Goal: Task Accomplishment & Management: Use online tool/utility

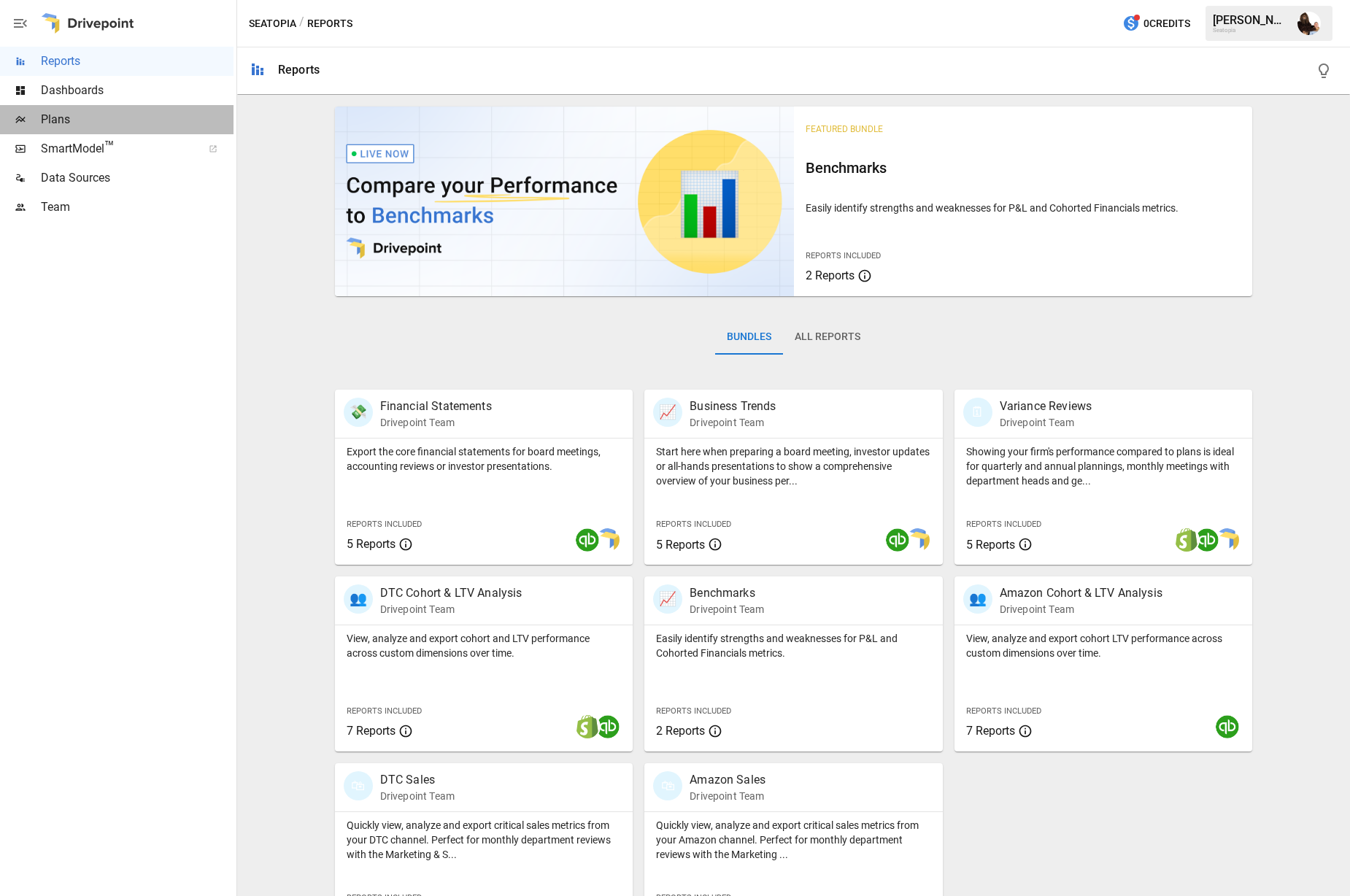
click at [131, 118] on span "Plans" at bounding box center [137, 120] width 193 height 18
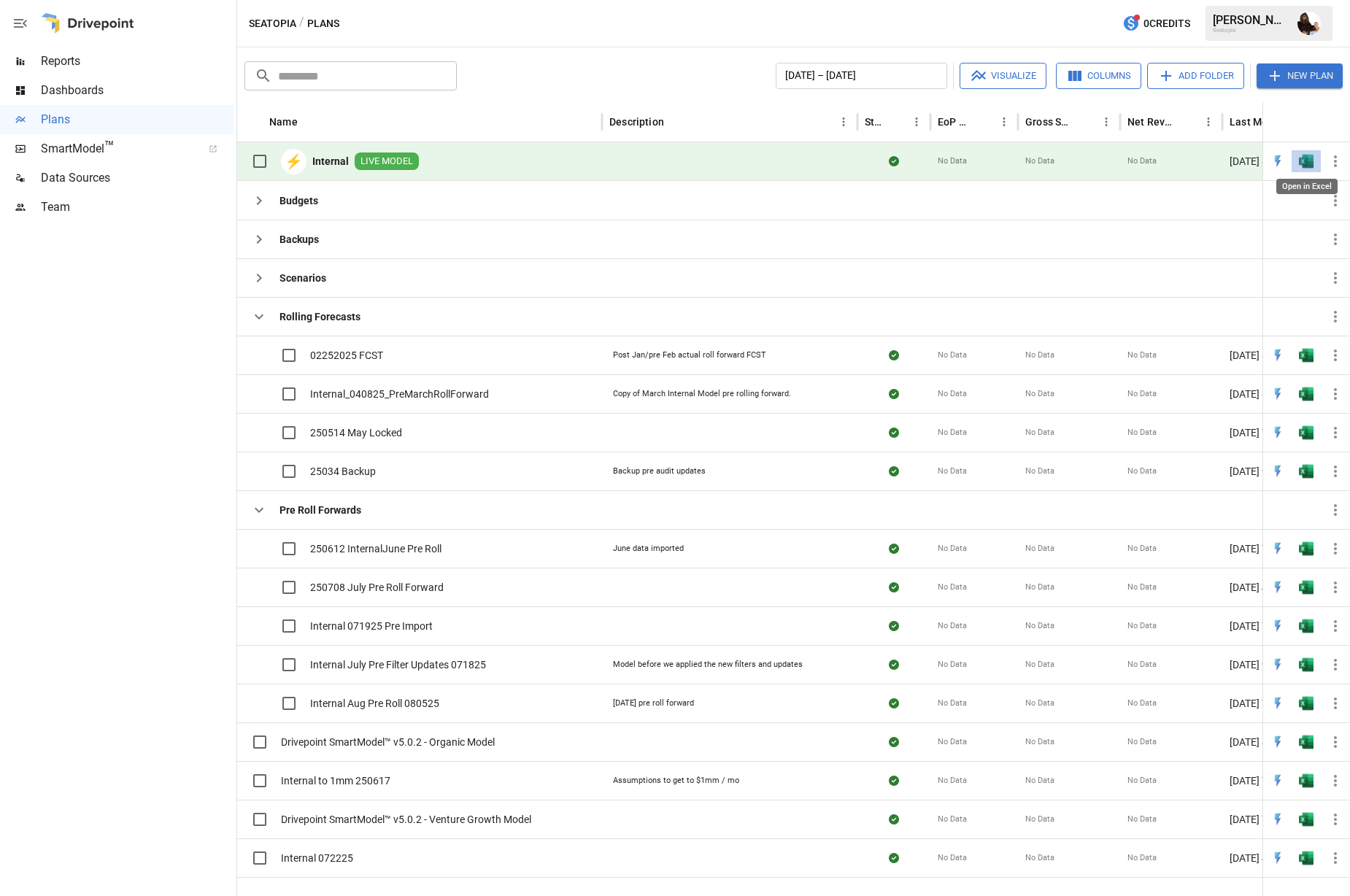
click at [1305, 165] on img "Open in Excel" at bounding box center [1306, 162] width 15 height 15
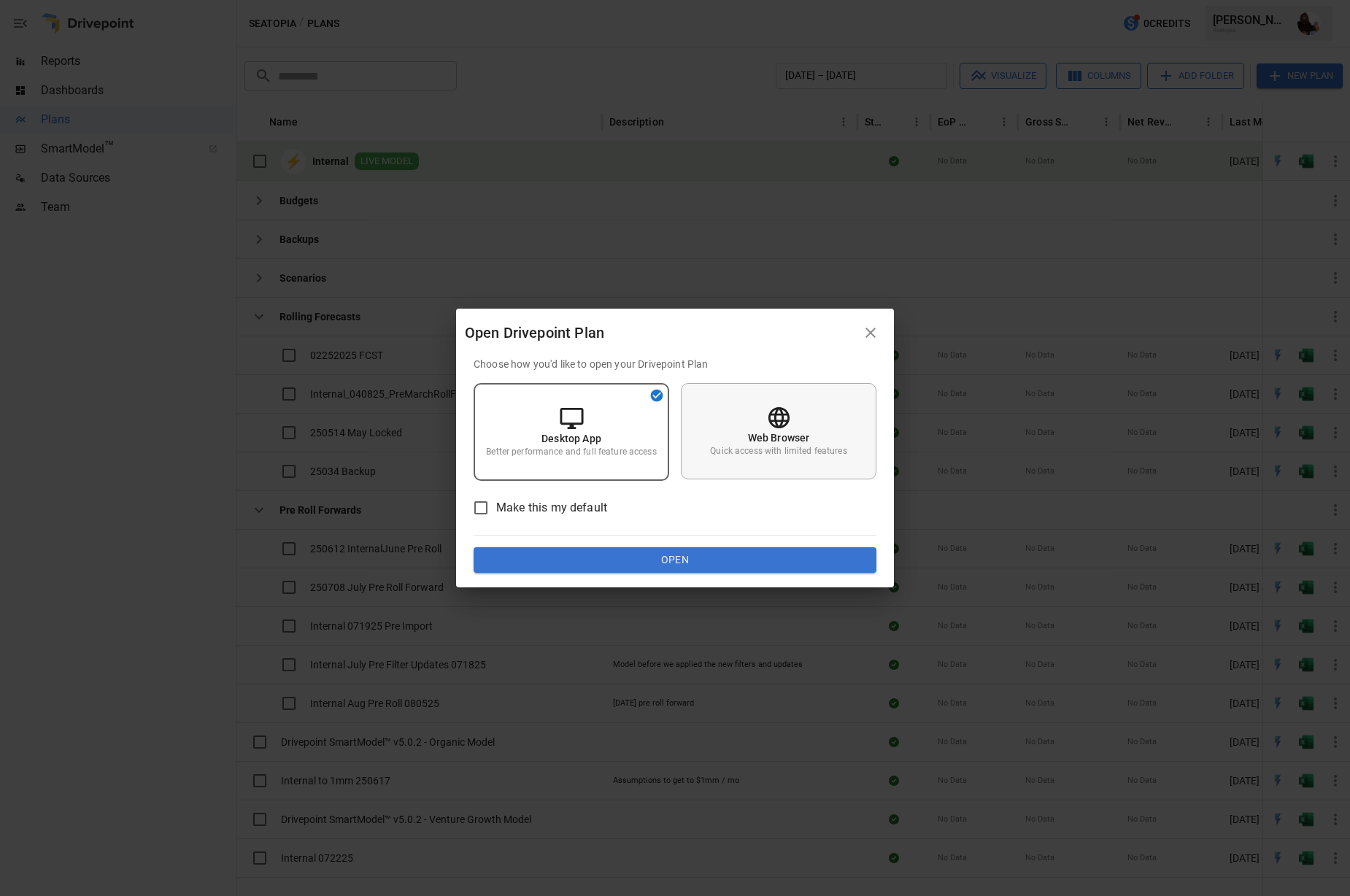
click at [820, 404] on div "Web Browser Quick access with limited features" at bounding box center [778, 431] width 196 height 96
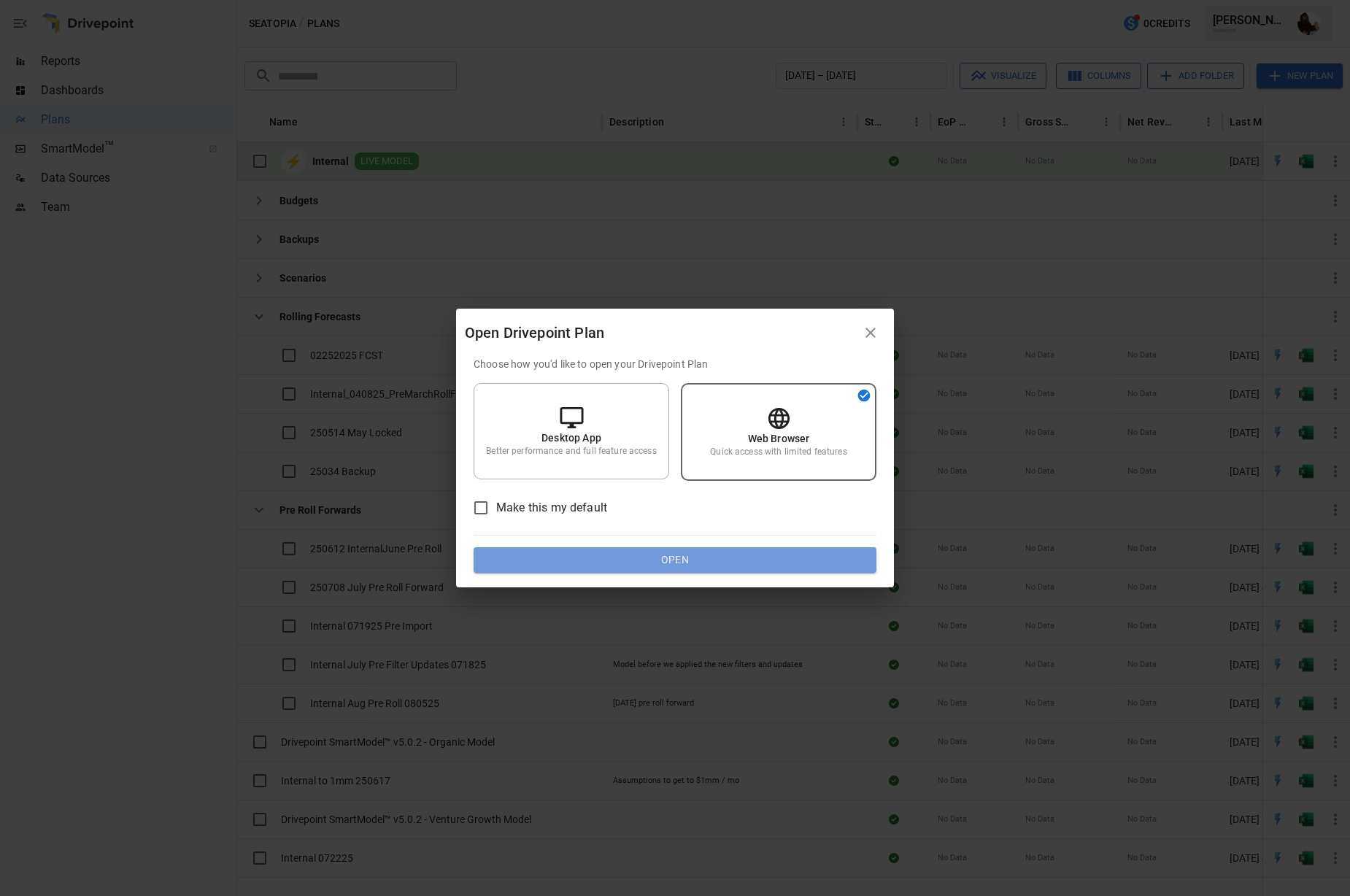
click at [701, 556] on button "Open" at bounding box center [675, 560] width 403 height 27
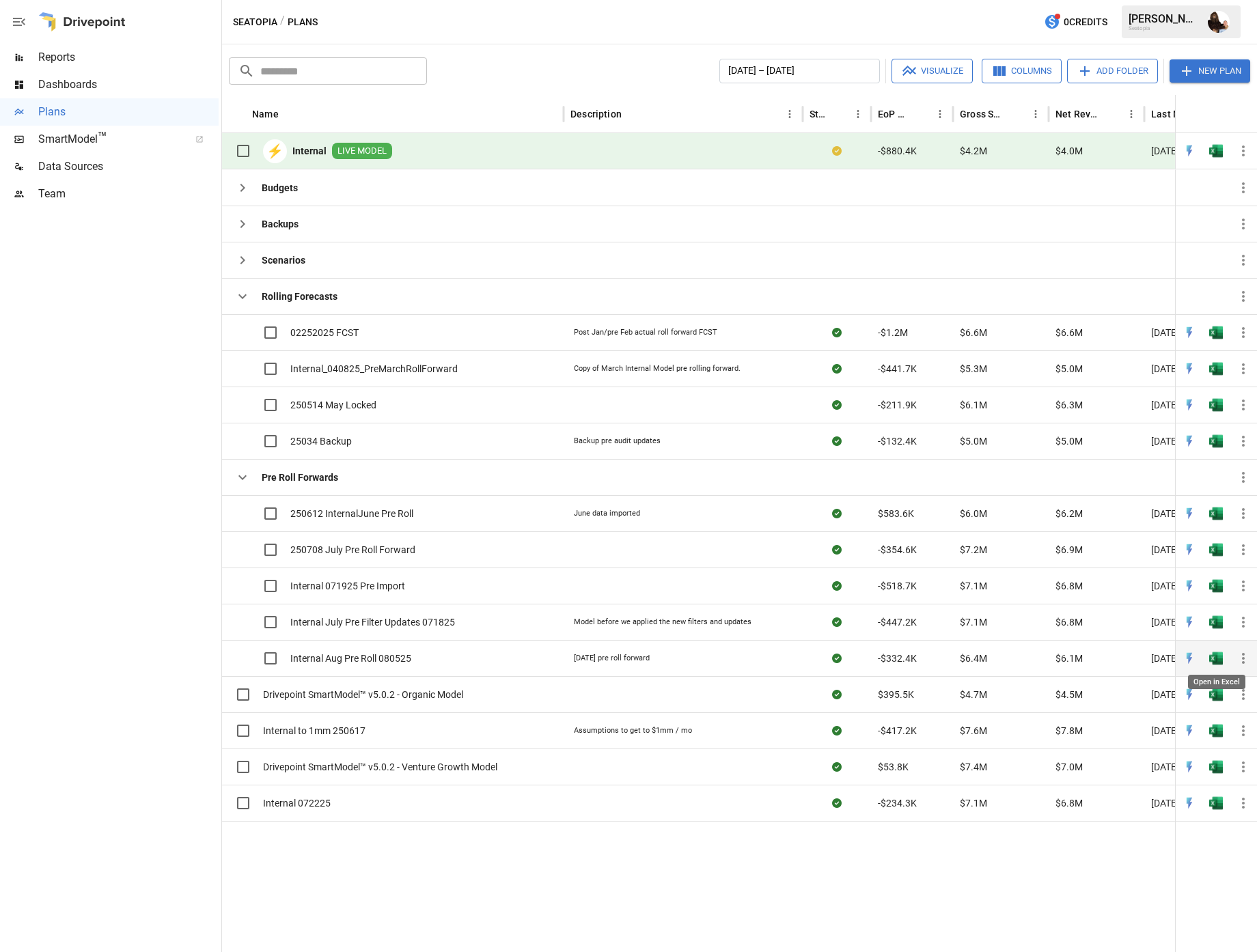
click at [1216, 339] on img "Open in Excel" at bounding box center [1216, 332] width 14 height 14
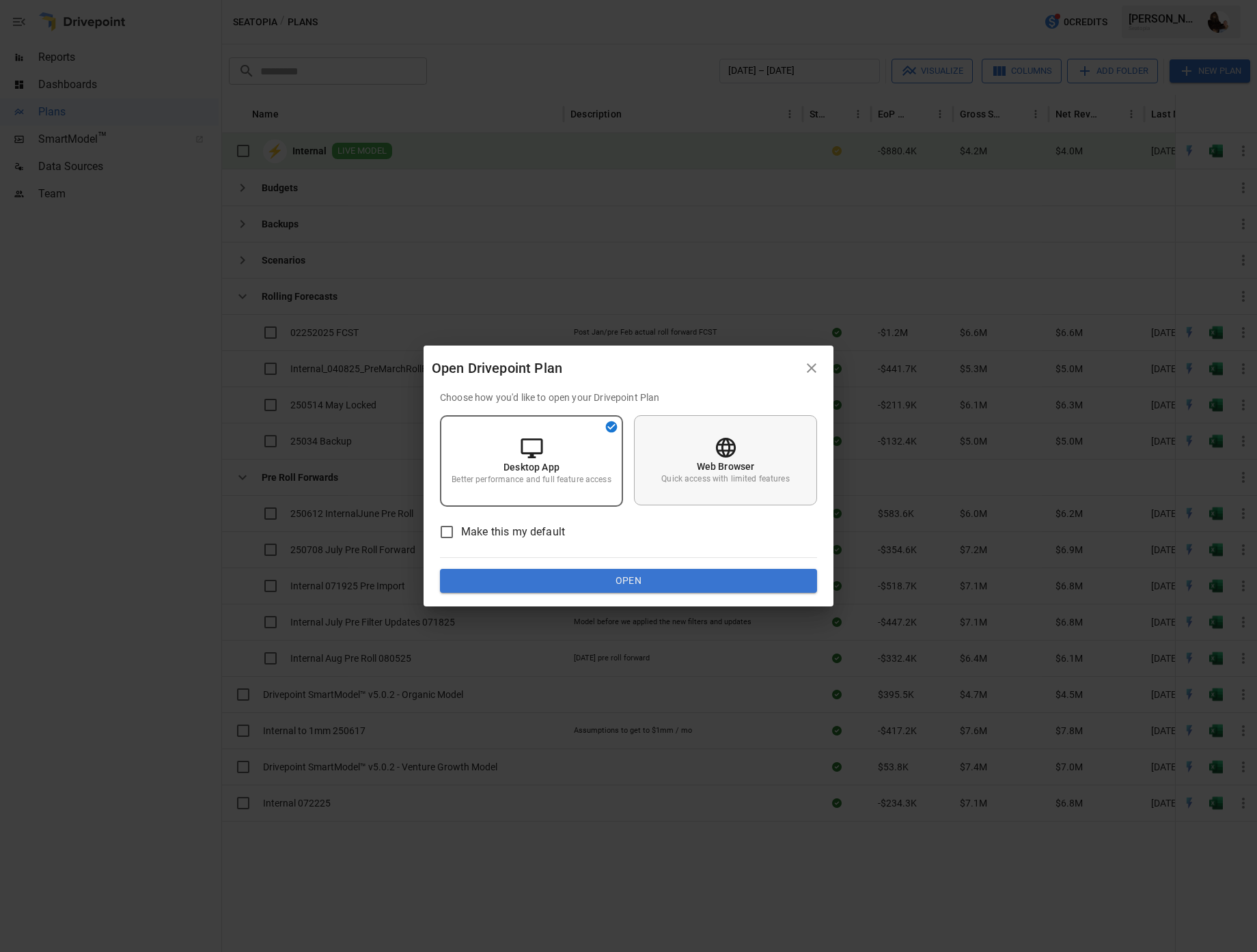
click at [756, 457] on div "Web Browser Quick access with limited features" at bounding box center [725, 460] width 183 height 90
click at [705, 575] on button "Open" at bounding box center [629, 581] width 377 height 25
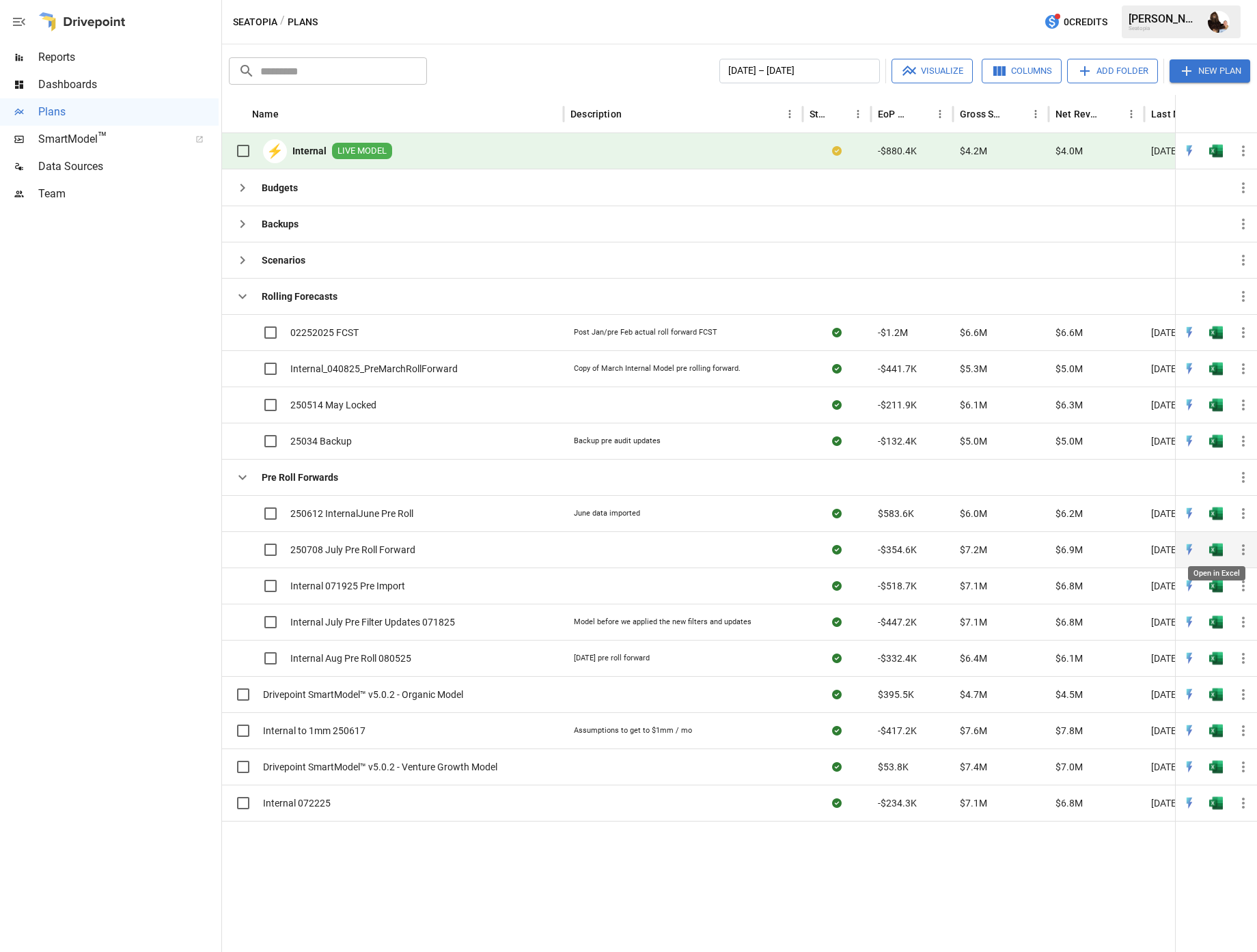
click at [1214, 339] on img "Open in Excel" at bounding box center [1216, 332] width 14 height 14
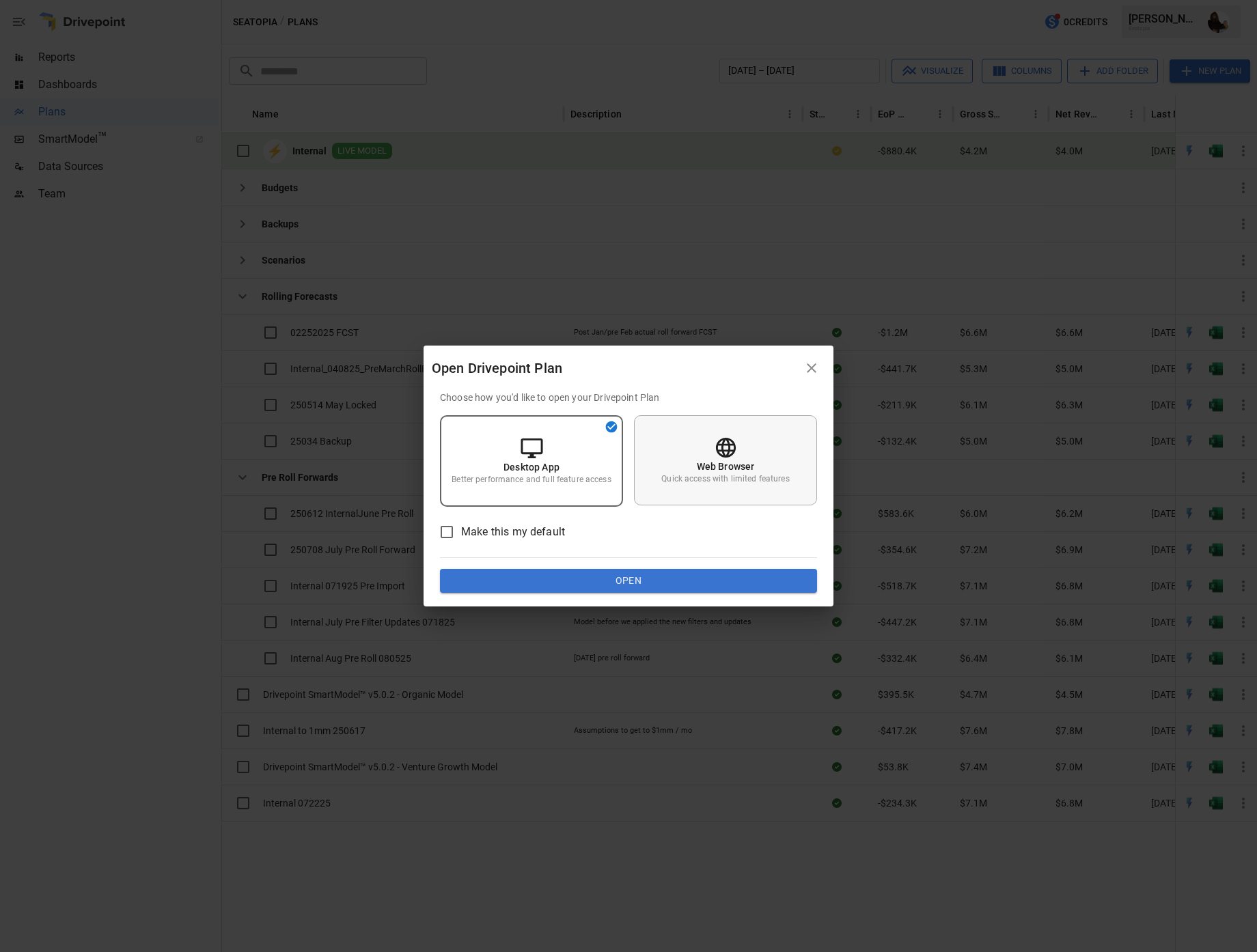
click at [733, 484] on p "Quick access with limited features" at bounding box center [725, 479] width 128 height 12
click at [730, 575] on button "Open" at bounding box center [629, 581] width 377 height 25
